Goal: Communication & Community: Answer question/provide support

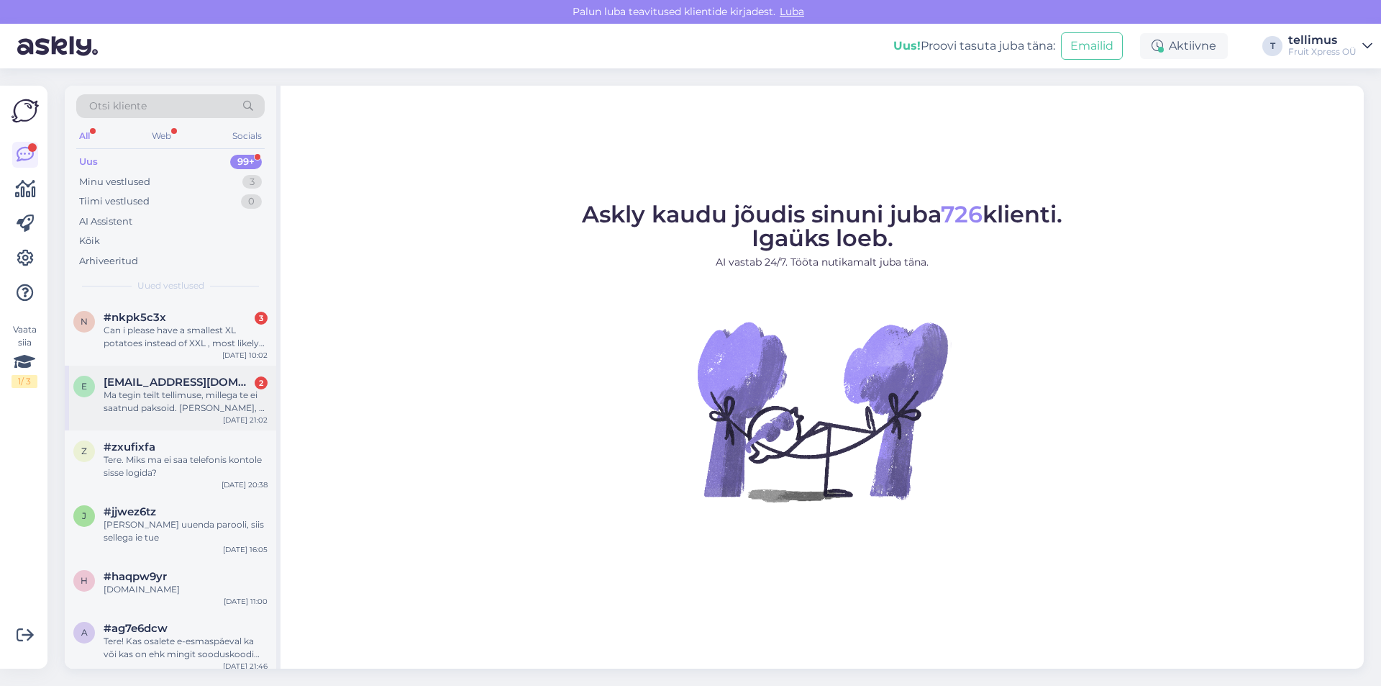
click at [191, 374] on div "e [EMAIL_ADDRESS][DOMAIN_NAME] 2 Ma tegin teilt tellimuse, millega te ei saatnu…" at bounding box center [170, 397] width 211 height 65
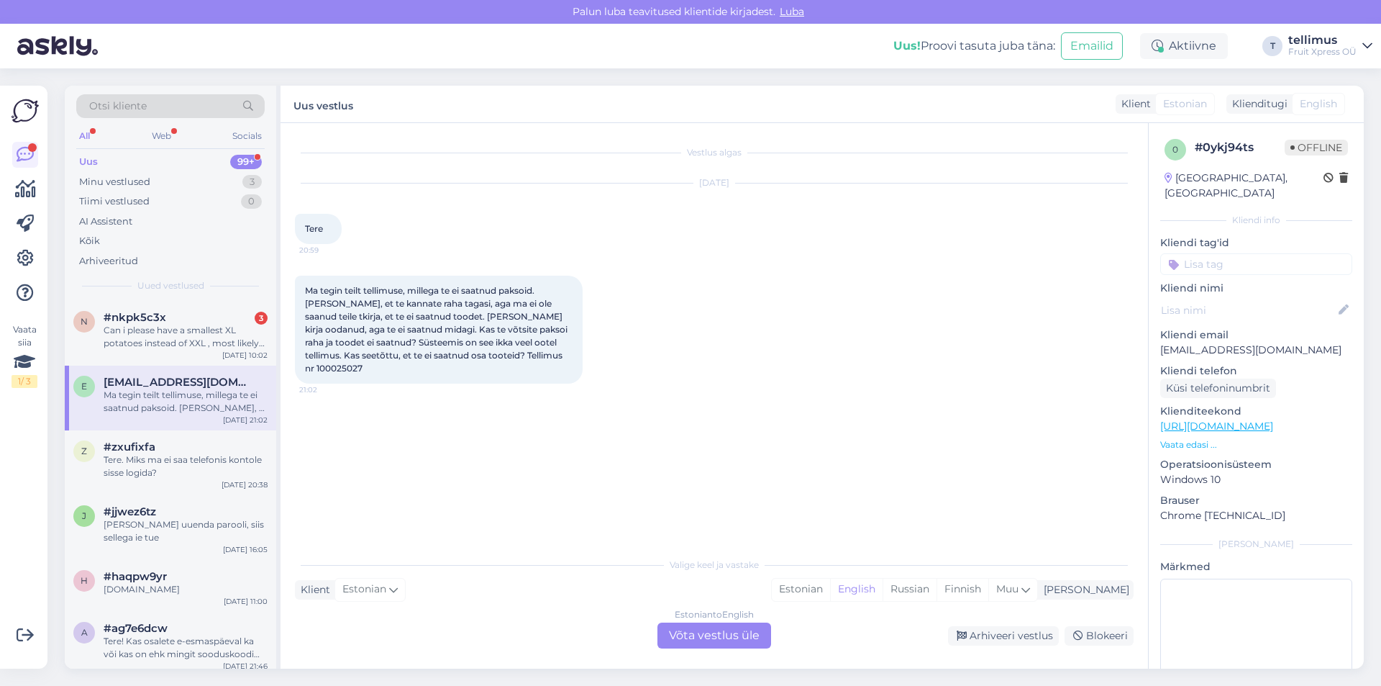
click at [132, 165] on div "Uus 99+" at bounding box center [170, 162] width 188 height 20
click at [136, 306] on div "n #nkpk5c3x 3 Can i please have a smallest XL potatoes instead of XXL , most li…" at bounding box center [170, 333] width 211 height 65
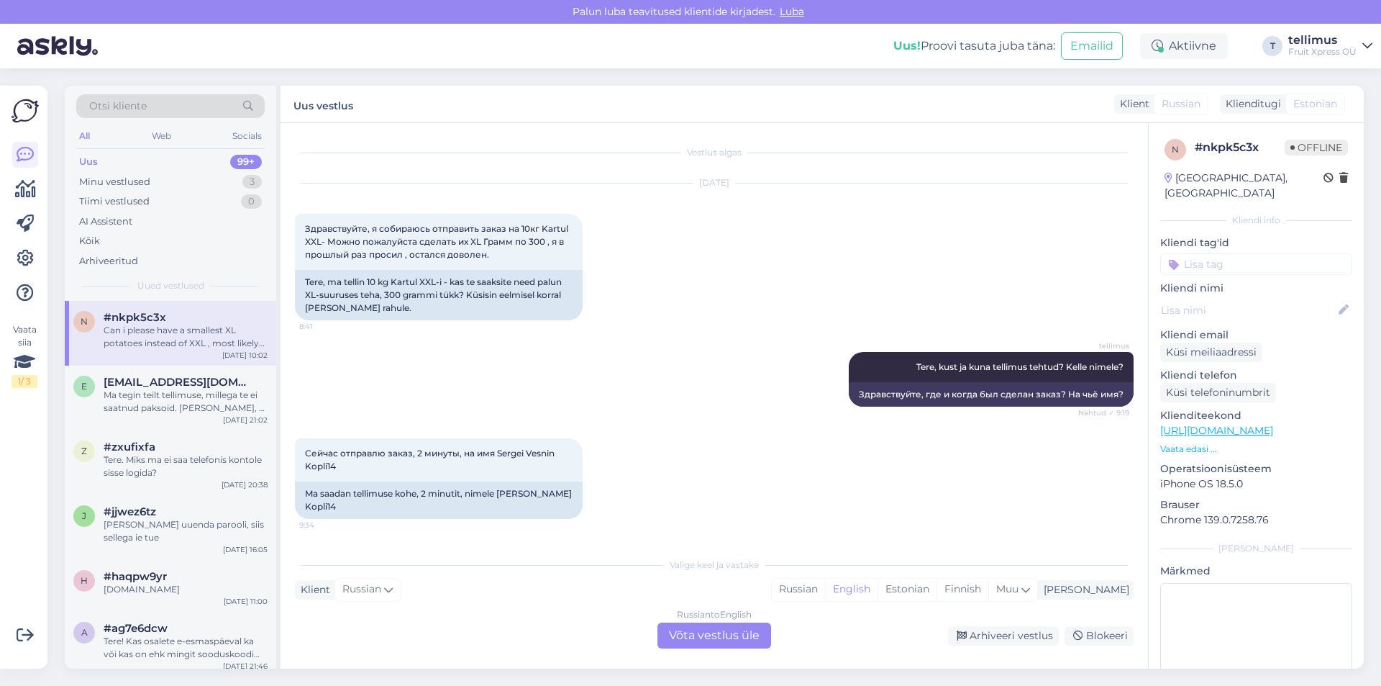
scroll to position [956, 0]
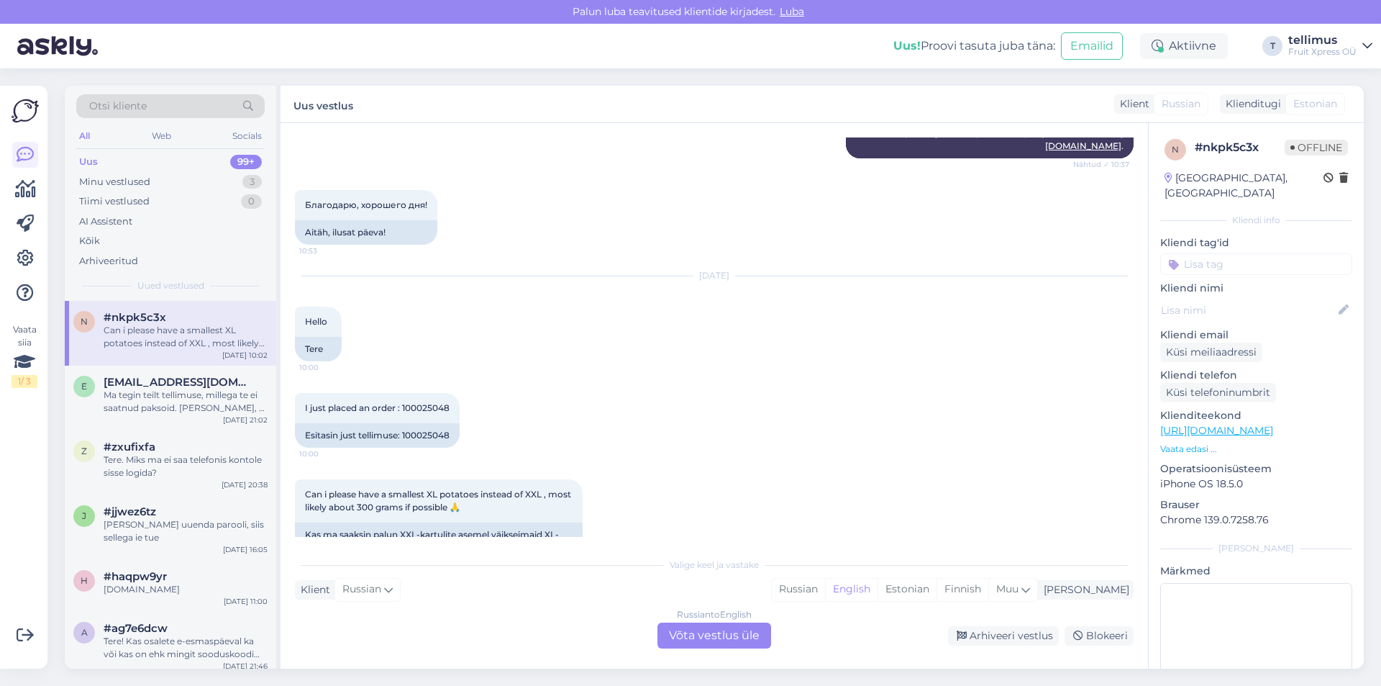
click at [716, 634] on div "Russian to English Võta vestlus üle" at bounding box center [714, 635] width 114 height 26
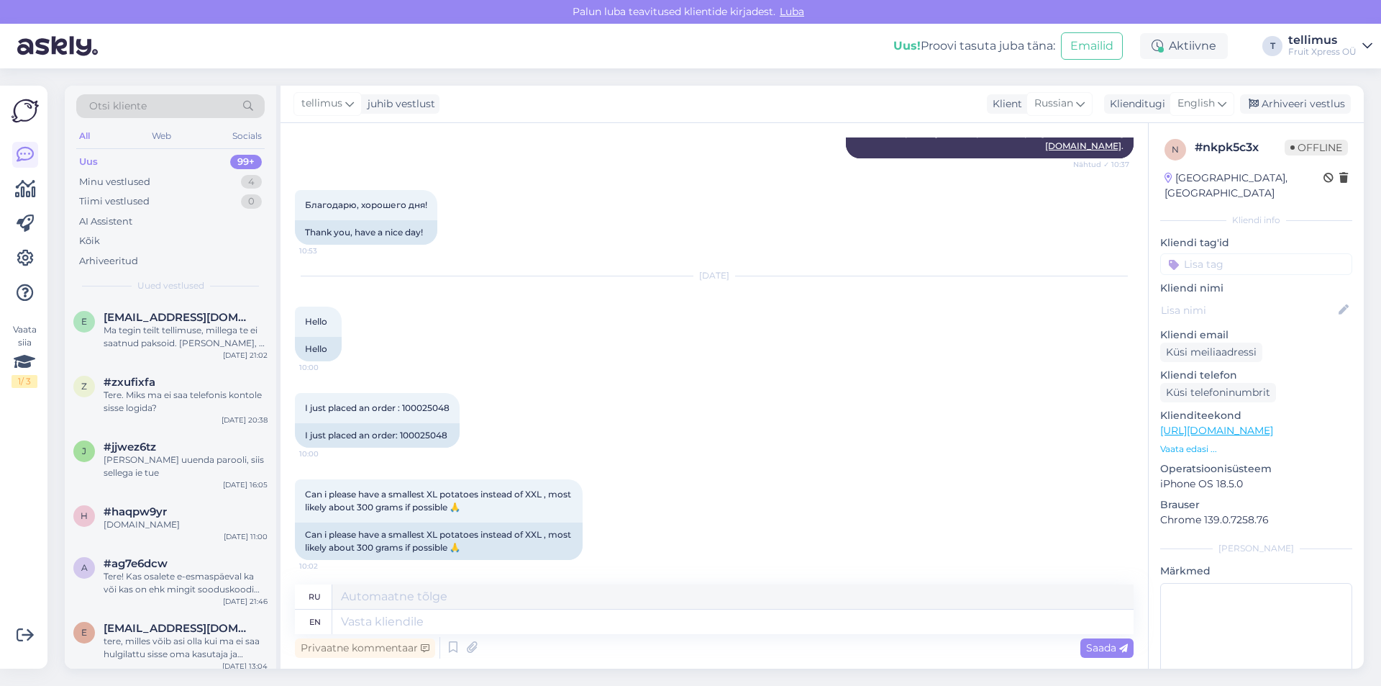
scroll to position [921, 0]
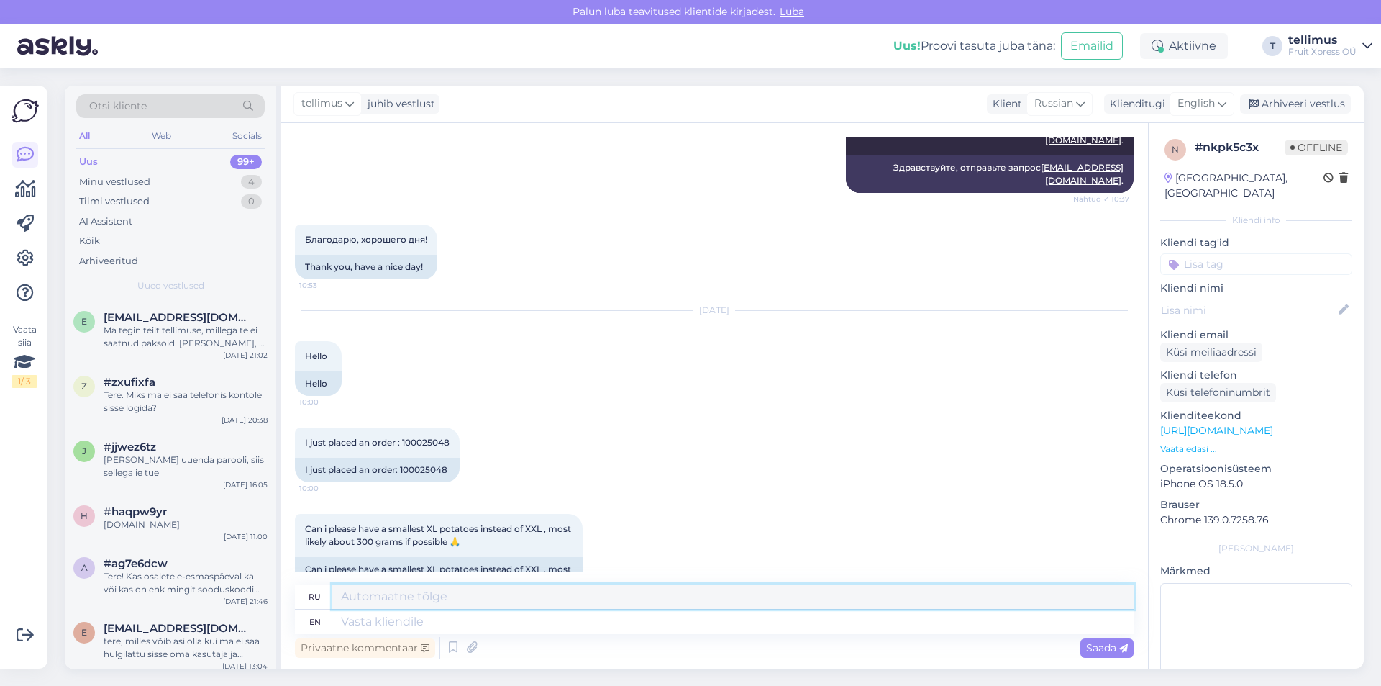
click at [510, 605] on textarea at bounding box center [732, 596] width 801 height 24
type textarea "T"
click at [376, 616] on textarea at bounding box center [732, 621] width 801 height 24
type textarea "Tere!"
type textarea "Вот!"
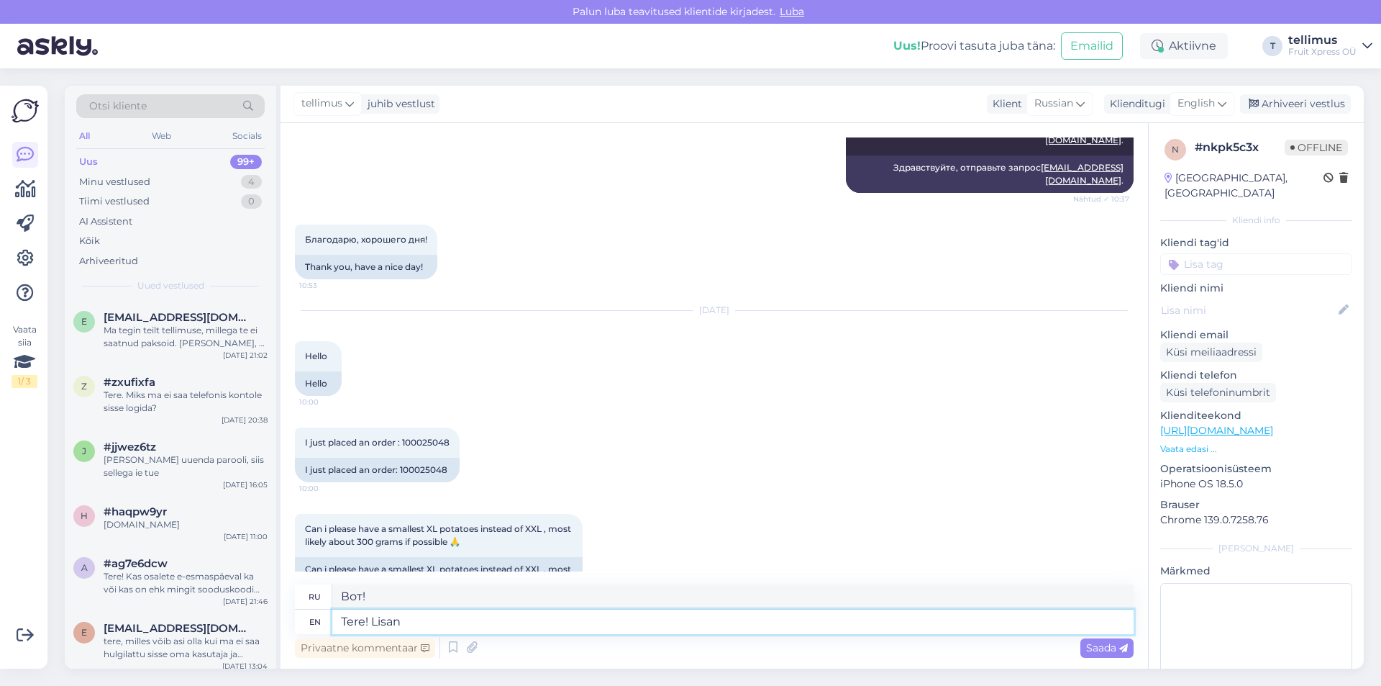
type textarea "Tere! Lisan"
type textarea "Tere! [PERSON_NAME]"
type textarea "Tere! [PERSON_NAME] komplekteerijale et"
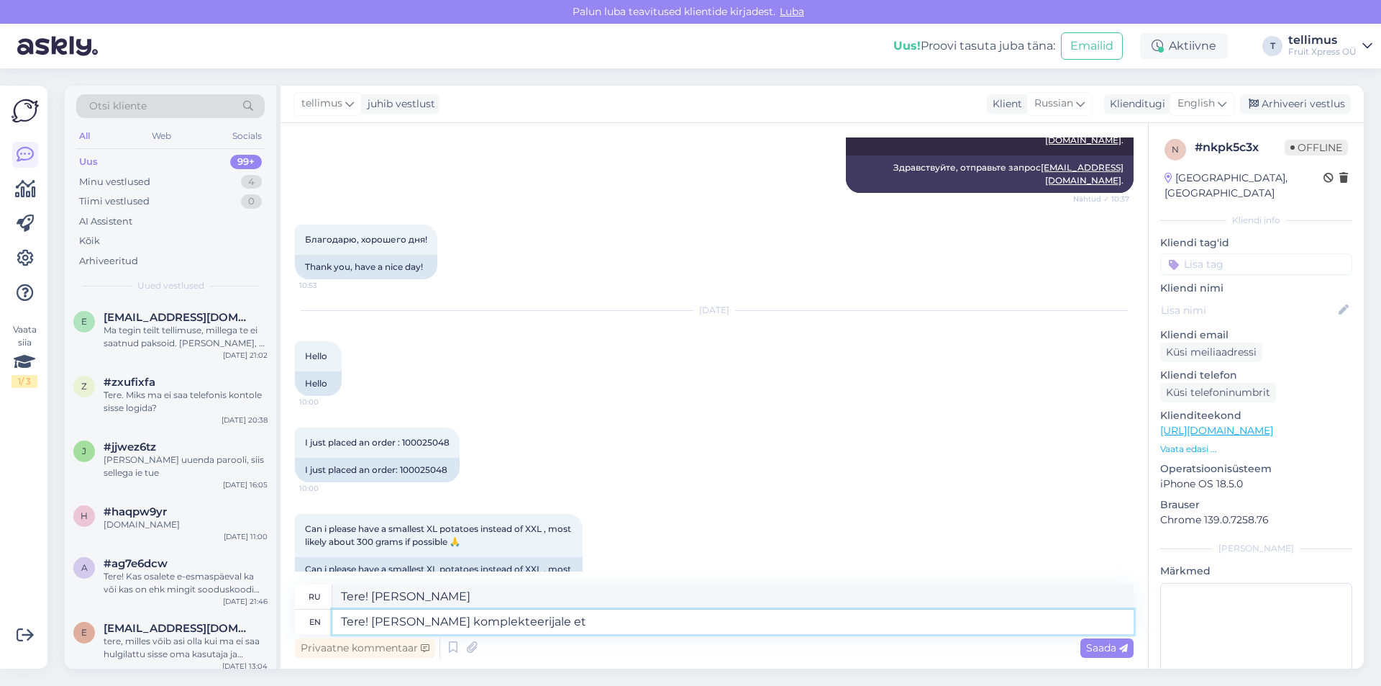
type textarea "Тере! [PERSON_NAME] komplekteerijale"
type textarea "Tere! [PERSON_NAME] komplekteerijale et so"
type textarea "Тере! [PERSON_NAME] komplekteerijale et"
type textarea "Tere! [PERSON_NAME] komplekteerijale et soovite vä"
type textarea "Тере! [PERSON_NAME] komplekteerijale et soovite"
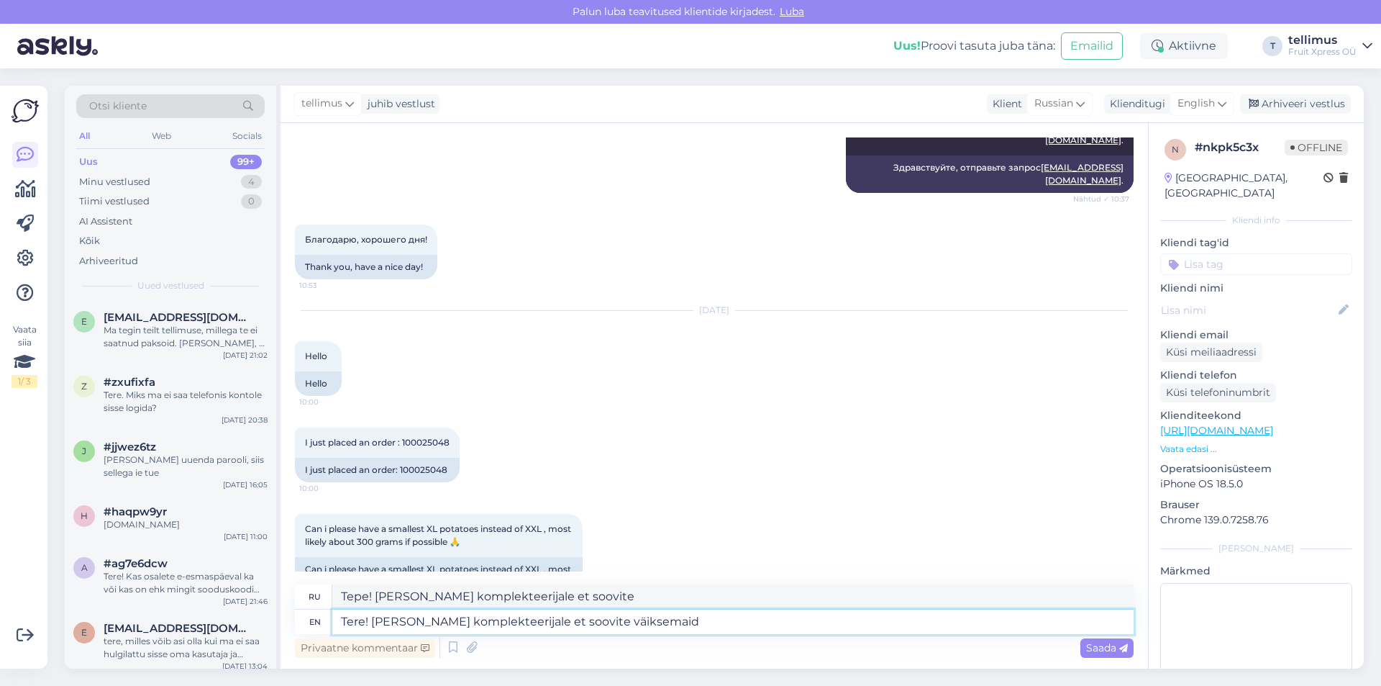
type textarea "Tere! [PERSON_NAME] komplekteerijale et soovite väiksemaid k"
type textarea "Тере! [PERSON_NAME] komplekteerijale et soovite väiksemaid"
type textarea "Tere! [PERSON_NAME] komplekteerijale et soovite väiksemaid kartuleid."
type textarea "Тере! Используйте комплектные и рекомендуемые карты."
type textarea "Tere! [PERSON_NAME] komplekteerijale et soovite väiksemaid kartuleid."
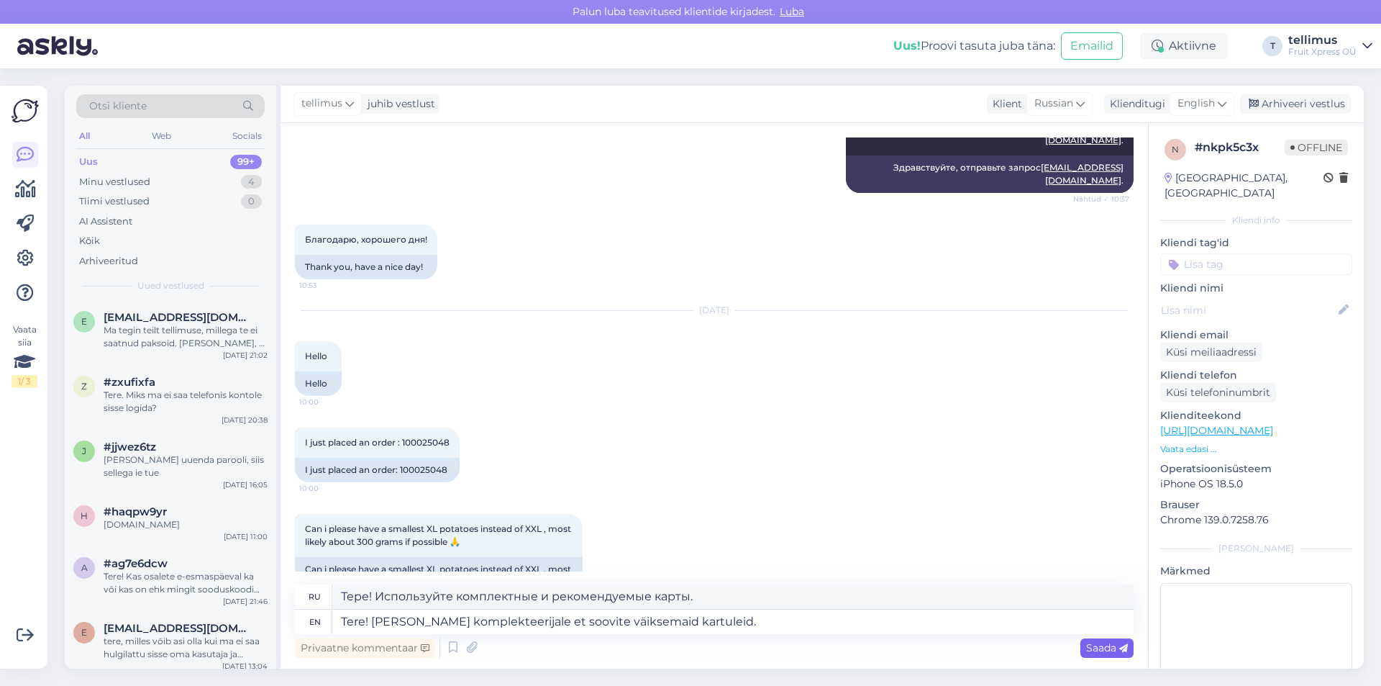
click at [1102, 650] on span "Saada" at bounding box center [1107, 647] width 42 height 13
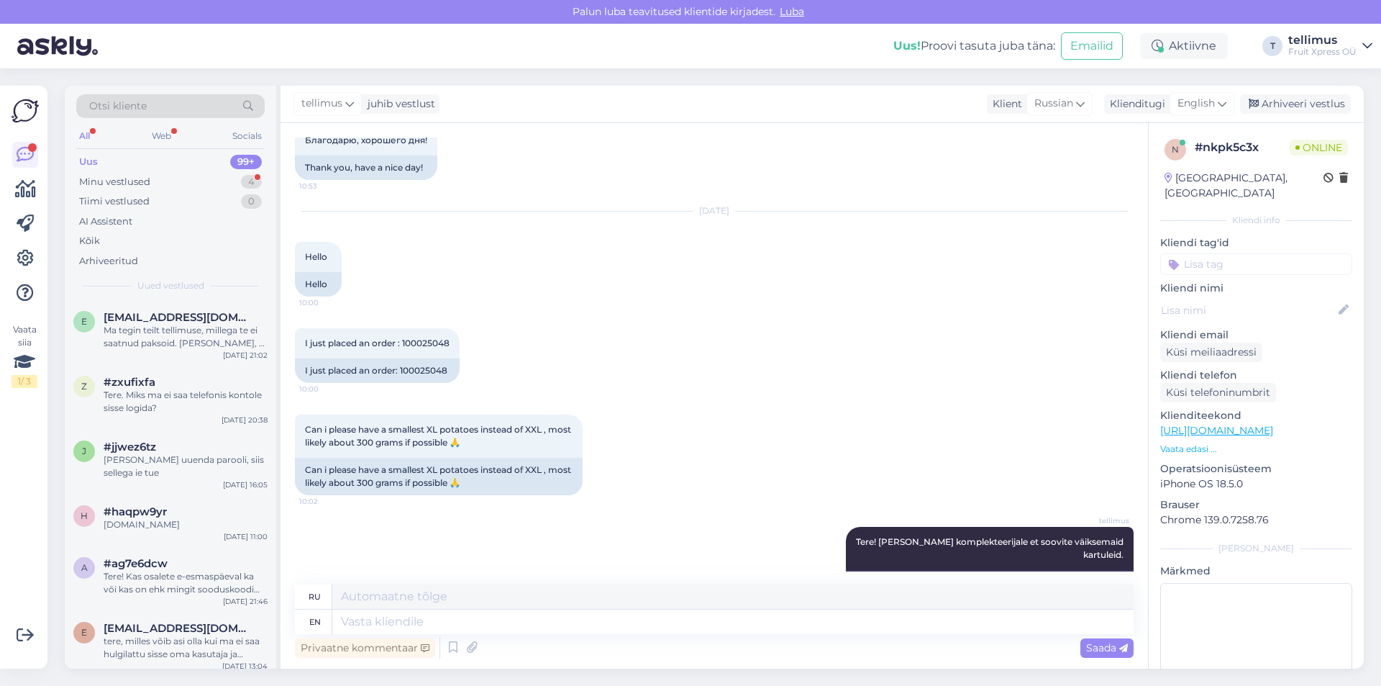
scroll to position [1159, 0]
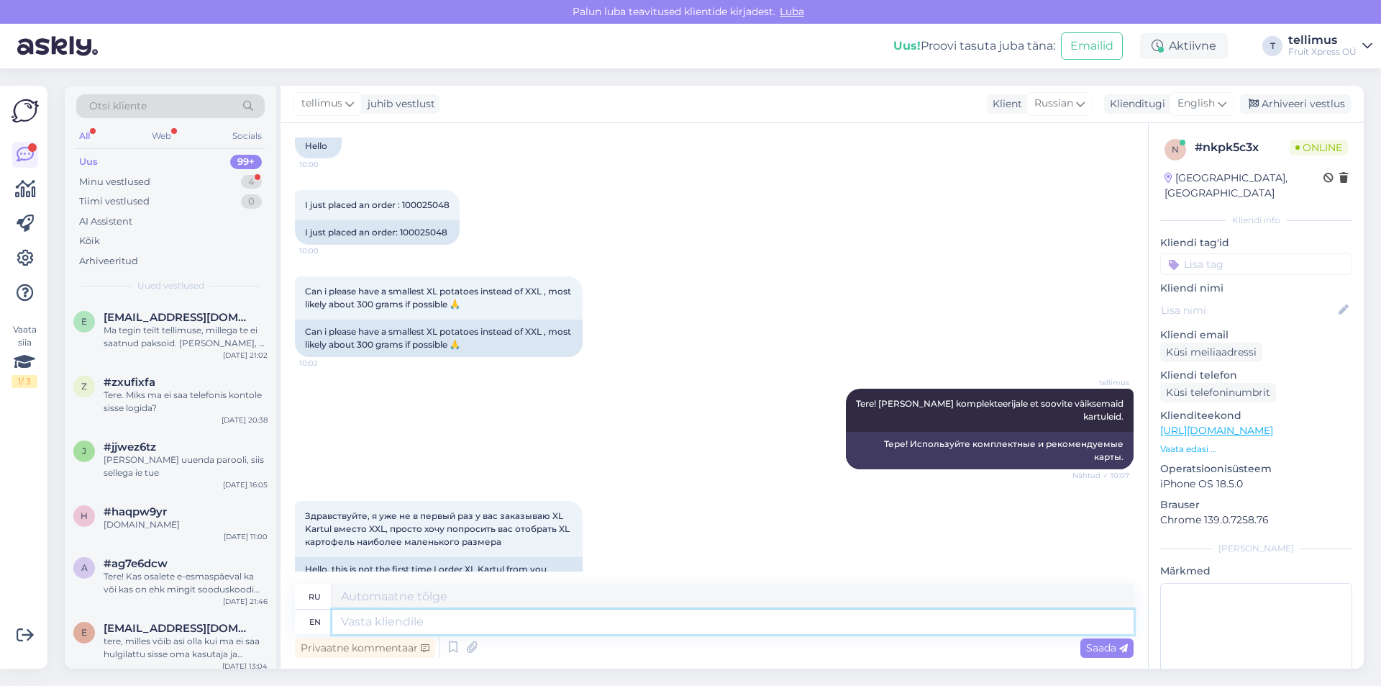
click at [388, 624] on textarea at bounding box center [732, 621] width 801 height 24
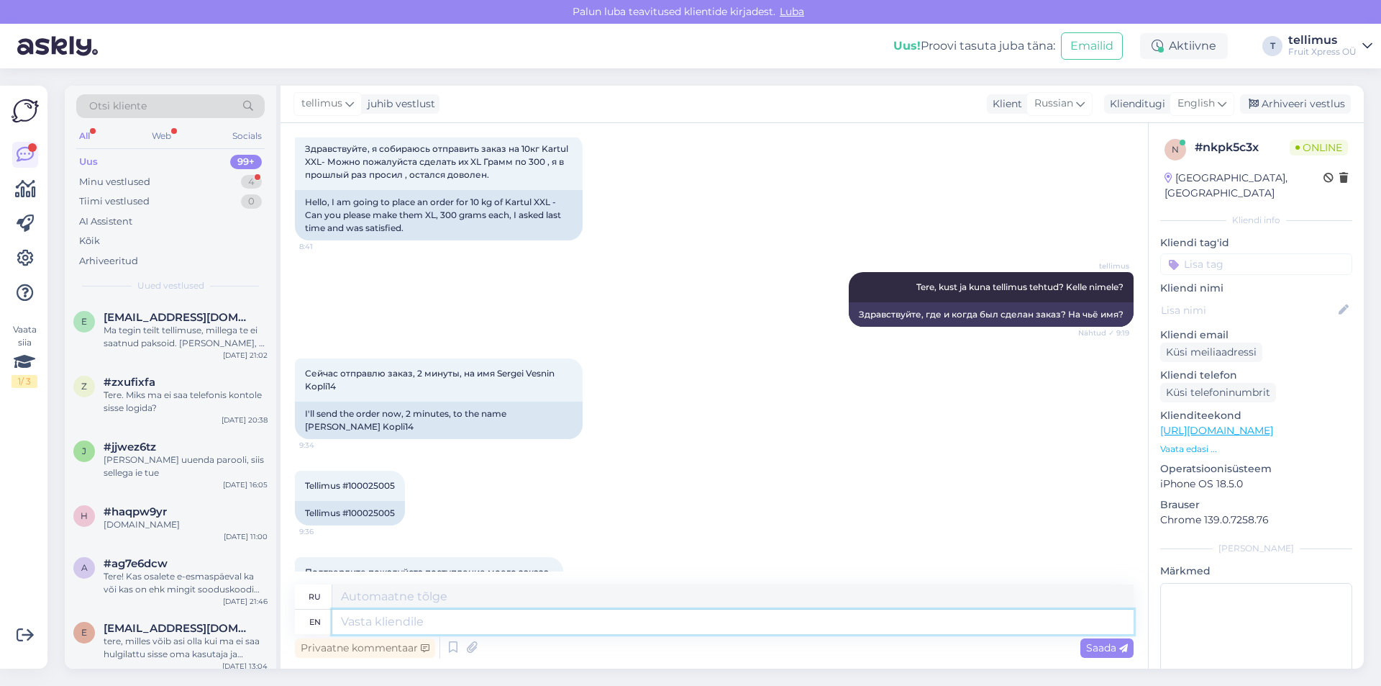
scroll to position [0, 0]
